Goal: Browse casually

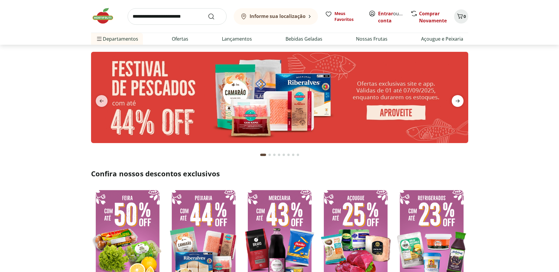
click at [459, 100] on icon "next" at bounding box center [457, 101] width 7 height 7
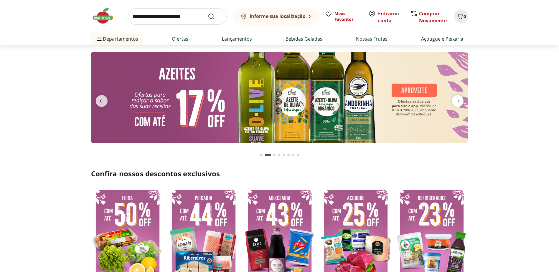
click at [459, 100] on icon "next" at bounding box center [457, 101] width 7 height 7
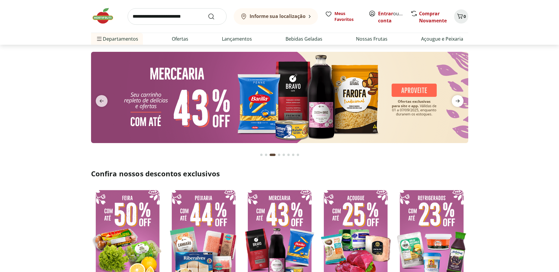
click at [459, 100] on icon "next" at bounding box center [457, 101] width 7 height 7
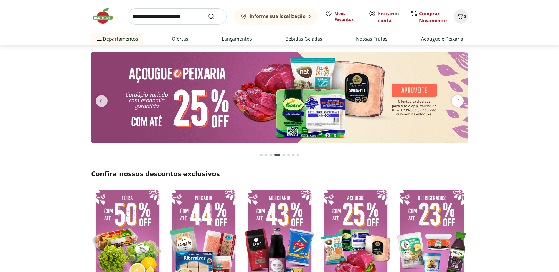
click at [459, 100] on icon "next" at bounding box center [457, 101] width 7 height 7
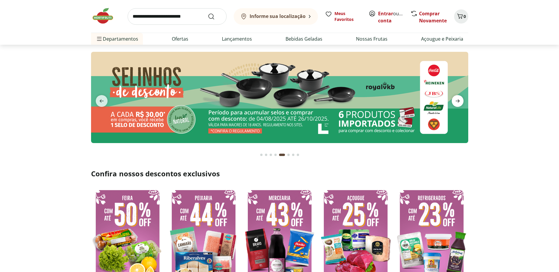
click at [459, 100] on icon "next" at bounding box center [457, 101] width 7 height 7
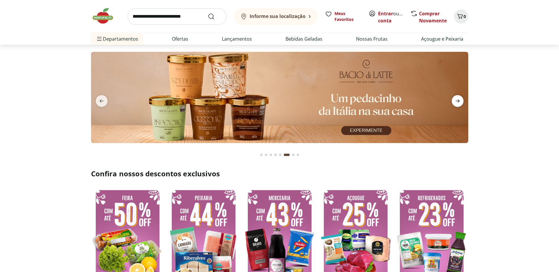
click at [459, 100] on icon "next" at bounding box center [457, 101] width 7 height 7
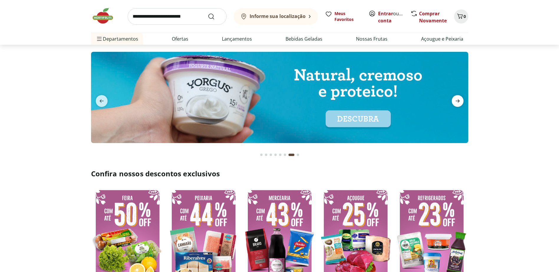
click at [459, 100] on icon "next" at bounding box center [457, 101] width 7 height 7
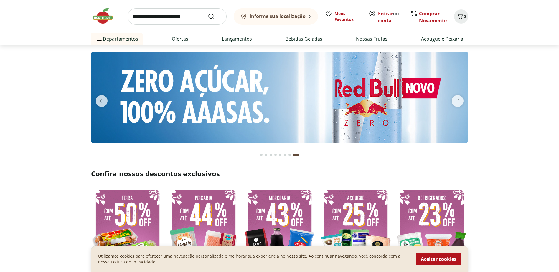
click at [518, 84] on section at bounding box center [279, 103] width 559 height 117
click at [98, 101] on icon "previous" at bounding box center [101, 101] width 7 height 7
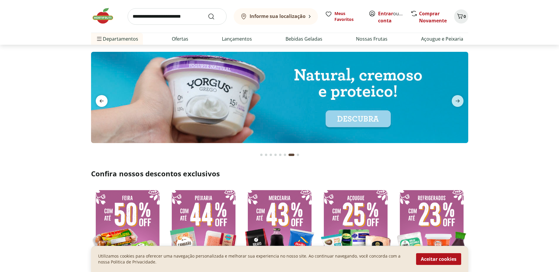
click at [99, 100] on icon "previous" at bounding box center [101, 101] width 7 height 7
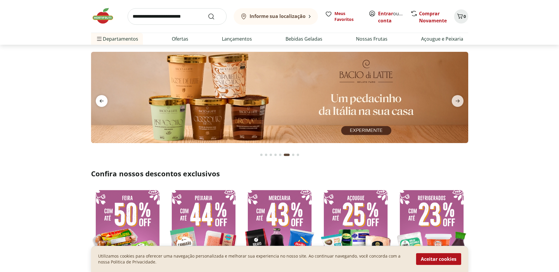
click at [102, 100] on icon "previous" at bounding box center [101, 101] width 7 height 7
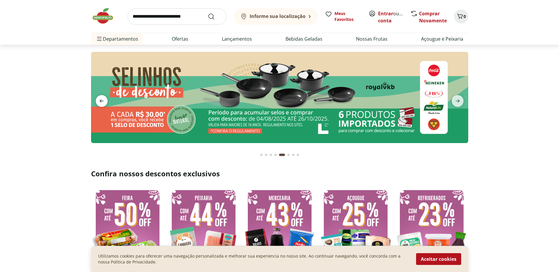
click at [102, 100] on icon "previous" at bounding box center [101, 101] width 7 height 7
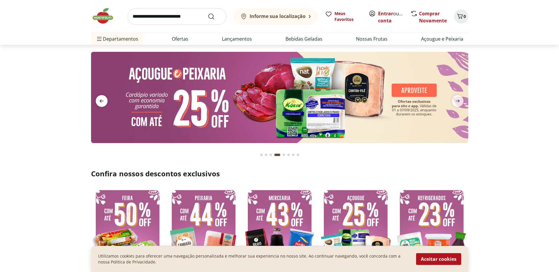
click at [102, 100] on icon "previous" at bounding box center [101, 101] width 7 height 7
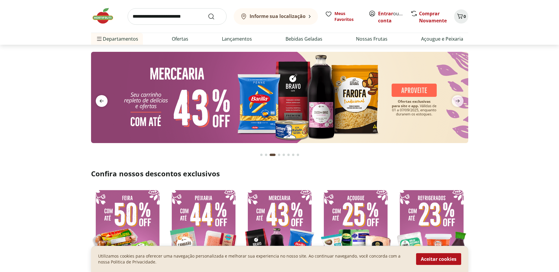
click at [102, 100] on icon "previous" at bounding box center [101, 101] width 7 height 7
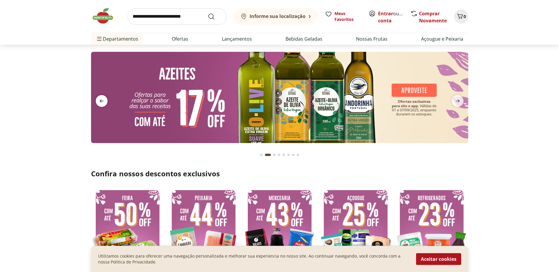
click at [102, 100] on icon "previous" at bounding box center [101, 101] width 7 height 7
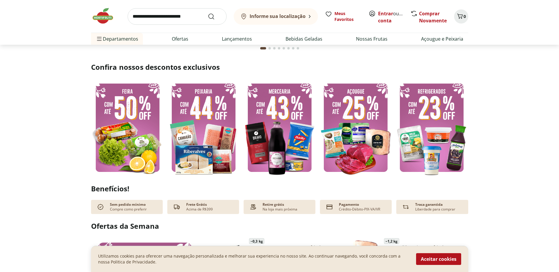
scroll to position [118, 0]
